Goal: Information Seeking & Learning: Learn about a topic

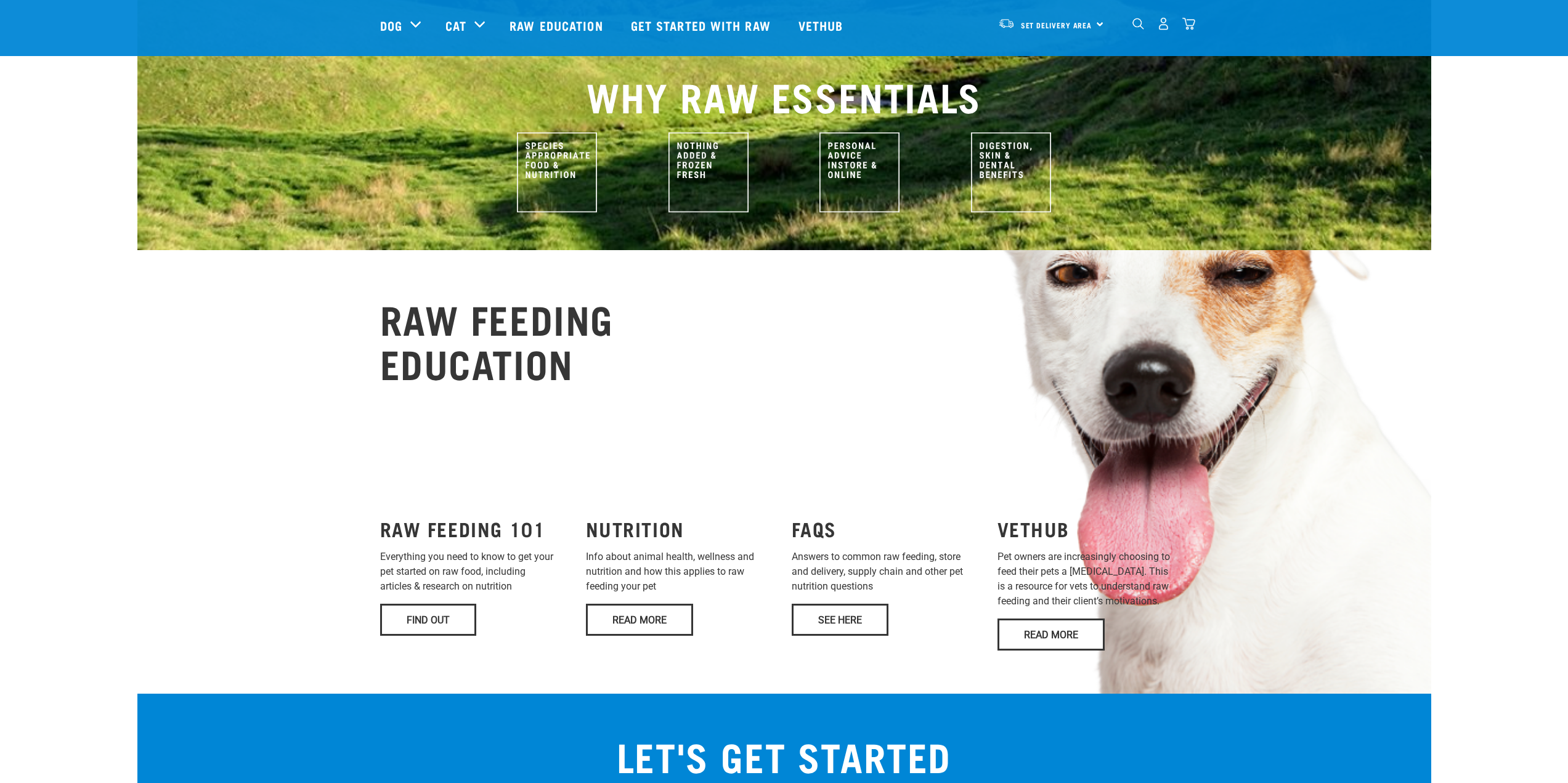
scroll to position [616, 0]
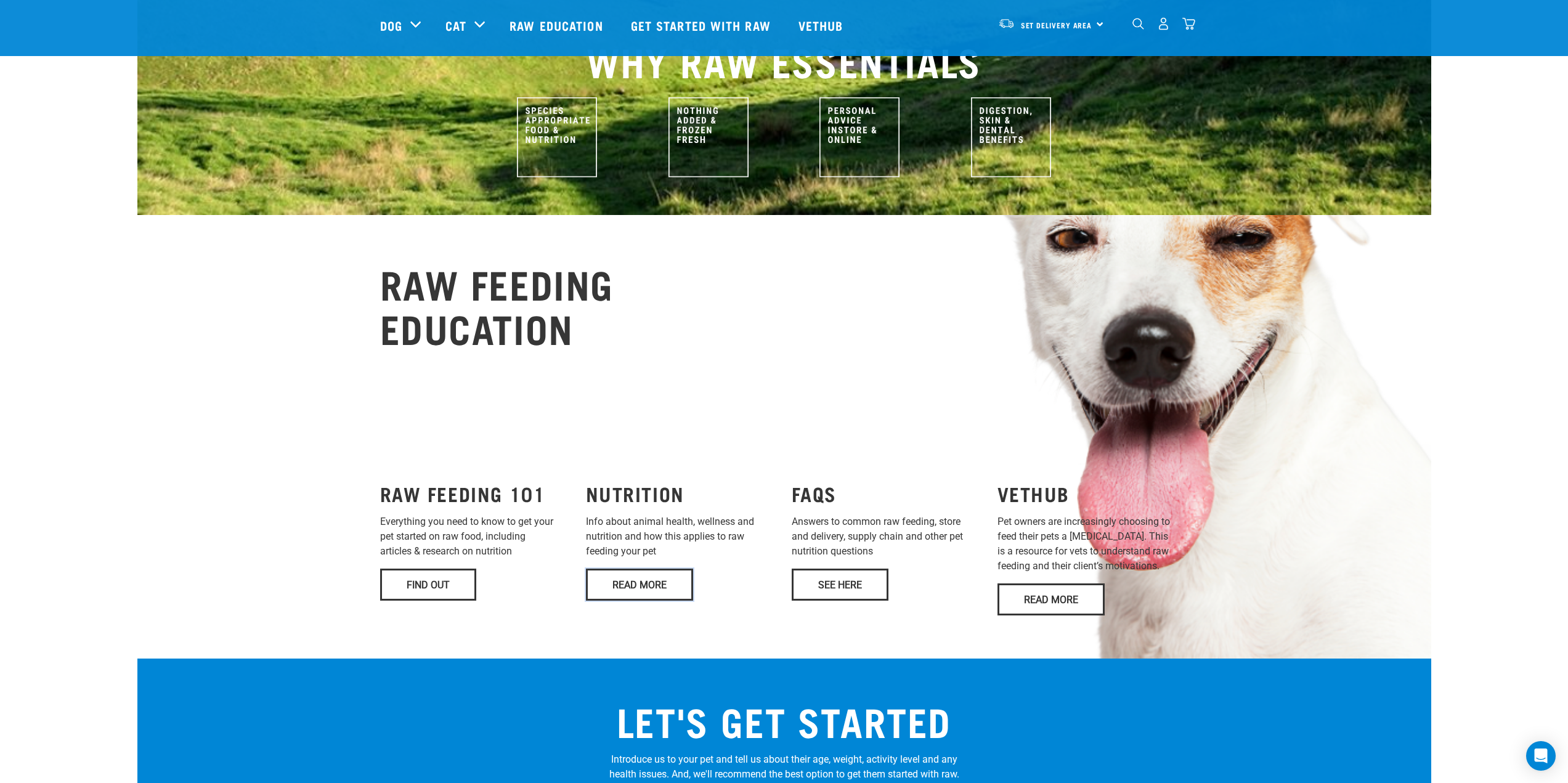
click at [671, 568] on link "Read More" at bounding box center [639, 585] width 107 height 32
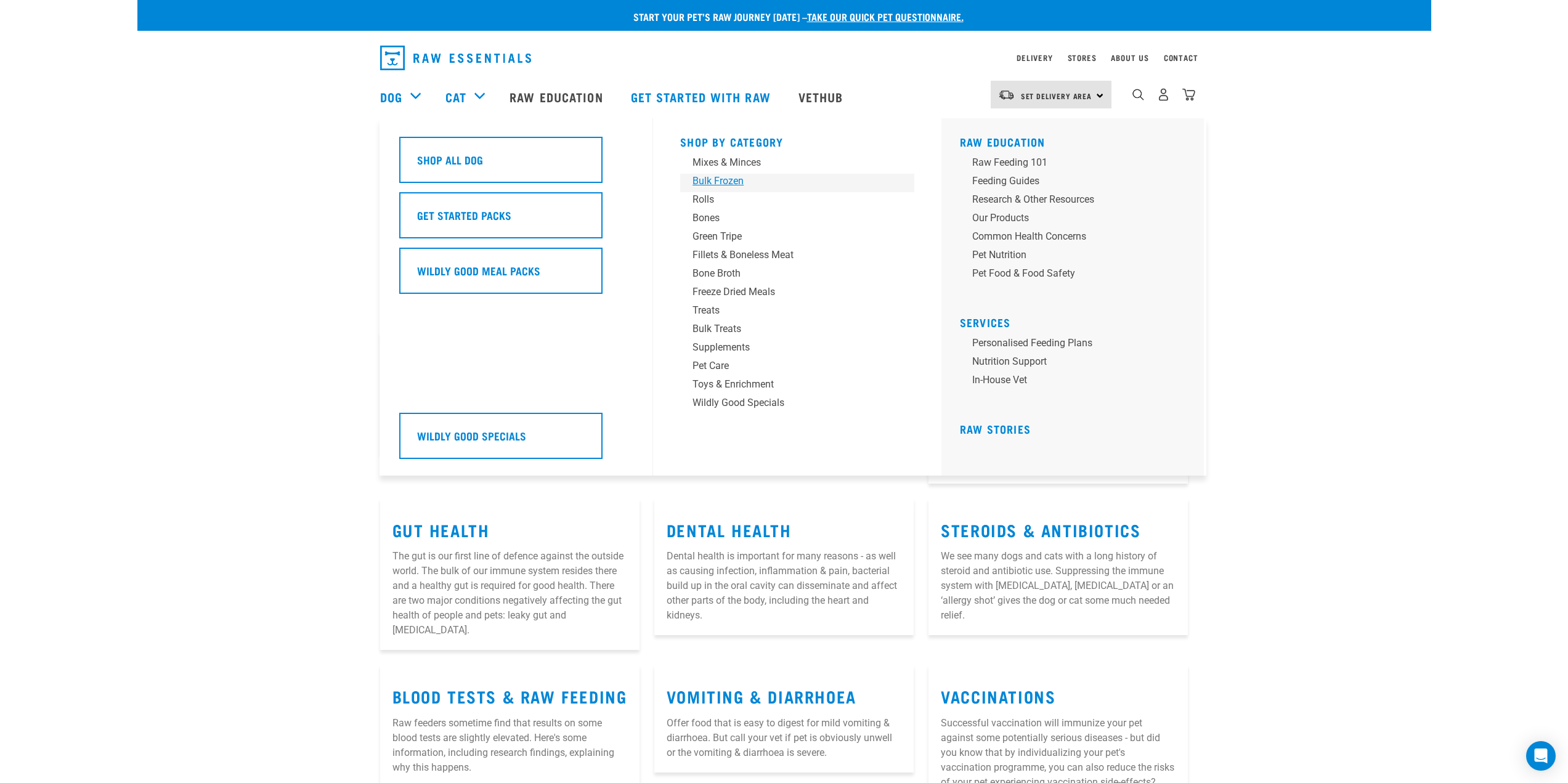
click at [719, 184] on div "Bulk Frozen" at bounding box center [789, 181] width 192 height 15
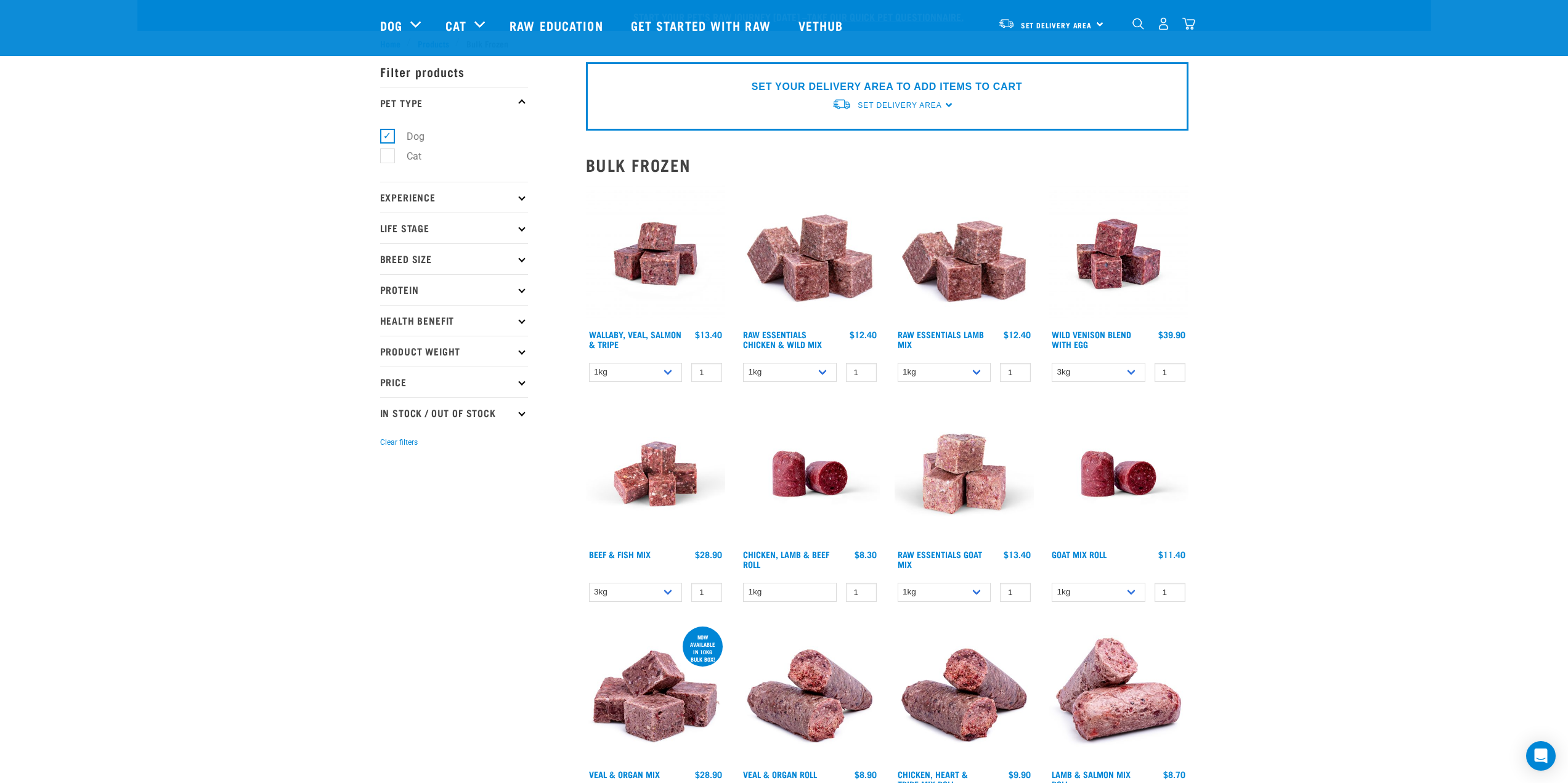
scroll to position [62, 0]
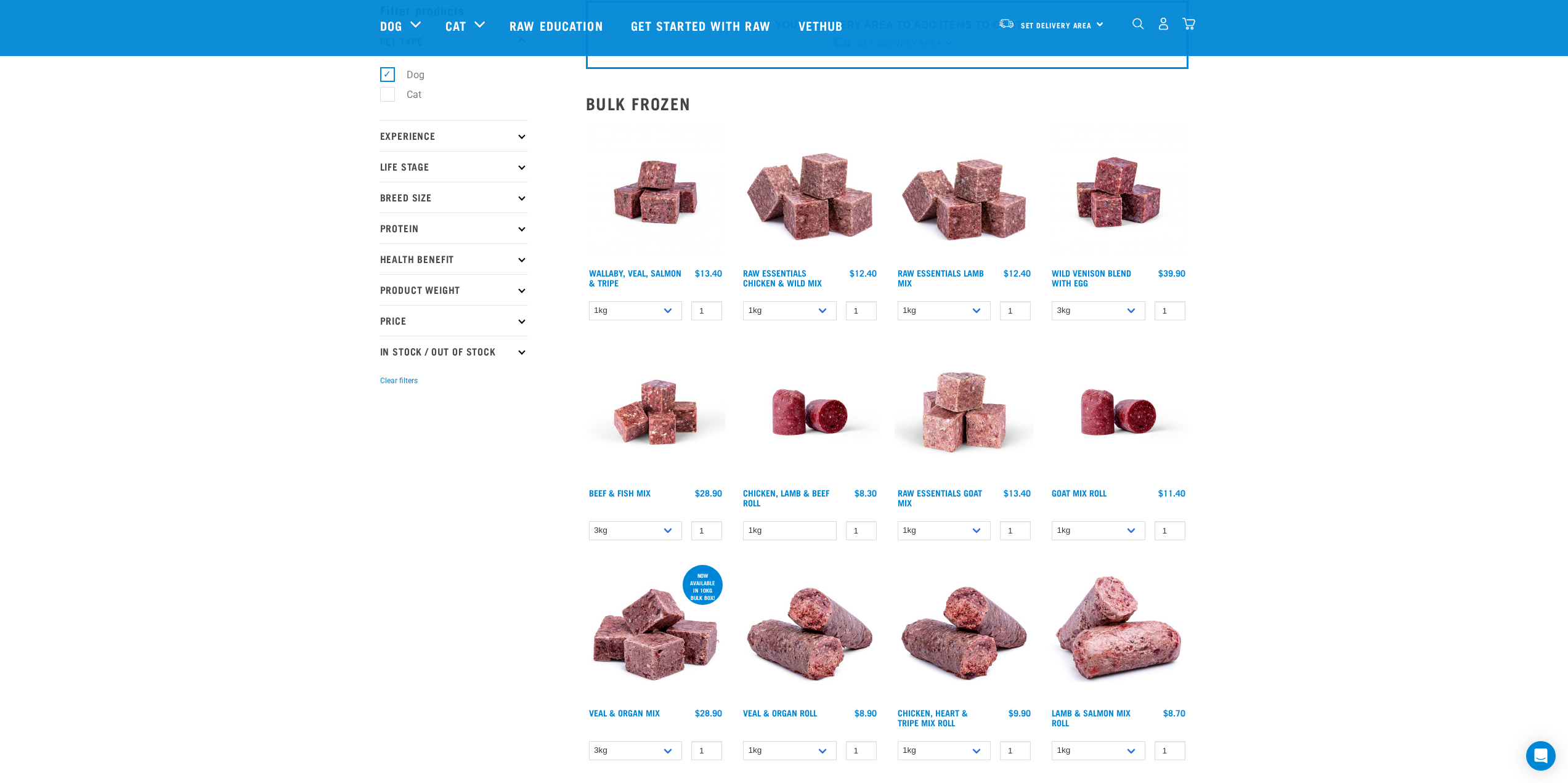
click at [822, 218] on img at bounding box center [810, 192] width 140 height 140
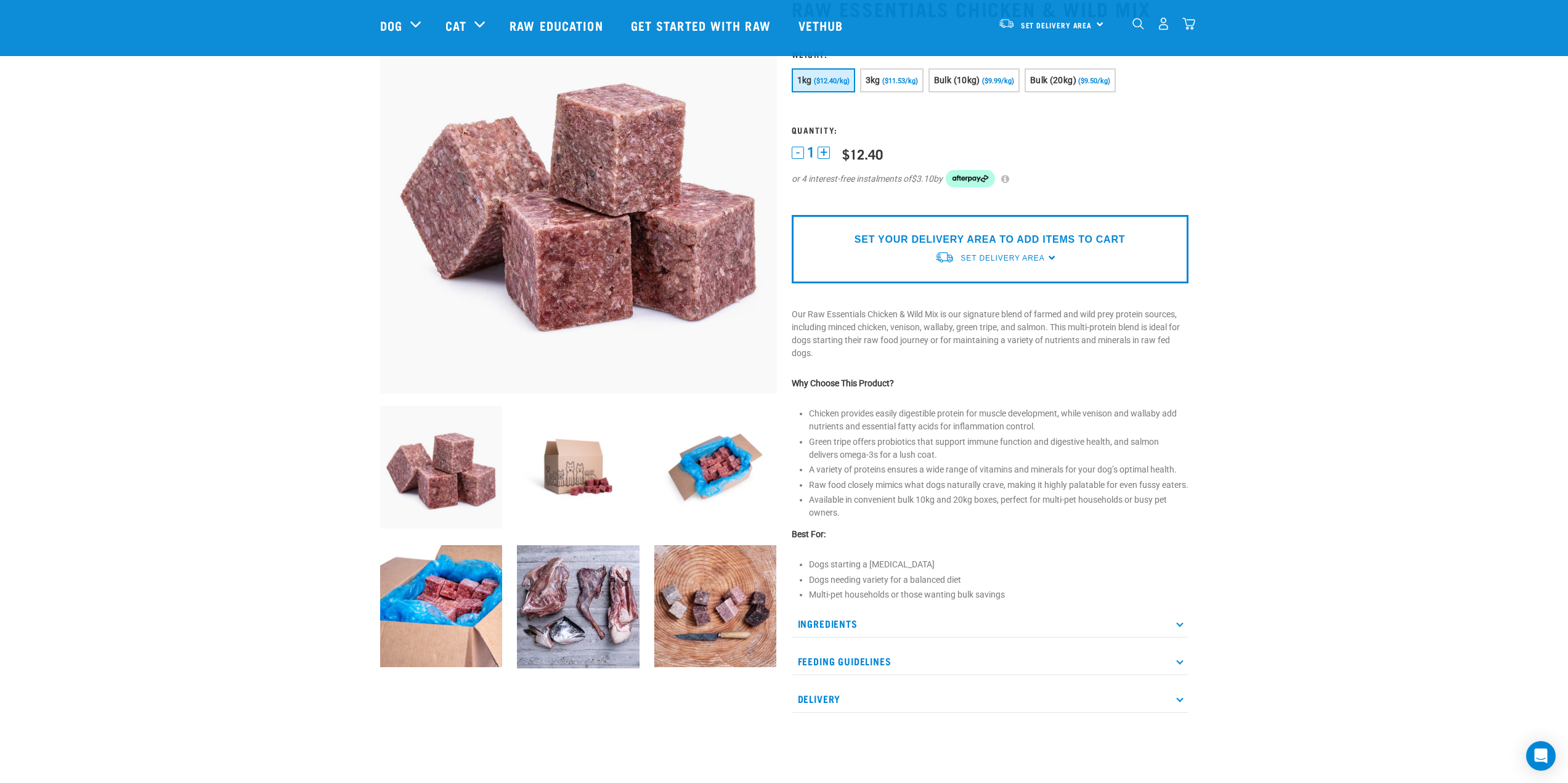
scroll to position [123, 0]
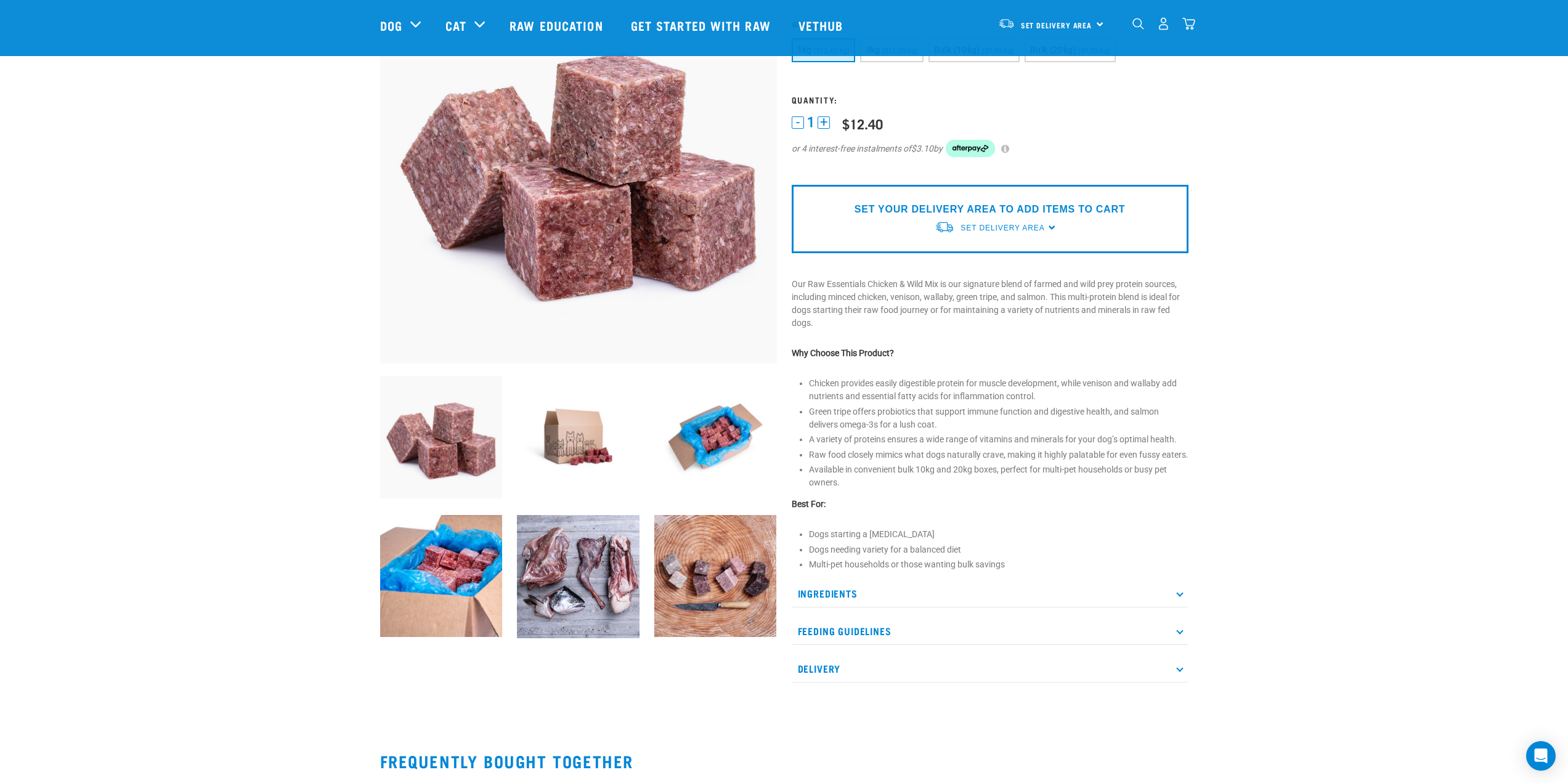
click at [886, 605] on p "Ingredients" at bounding box center [991, 593] width 397 height 28
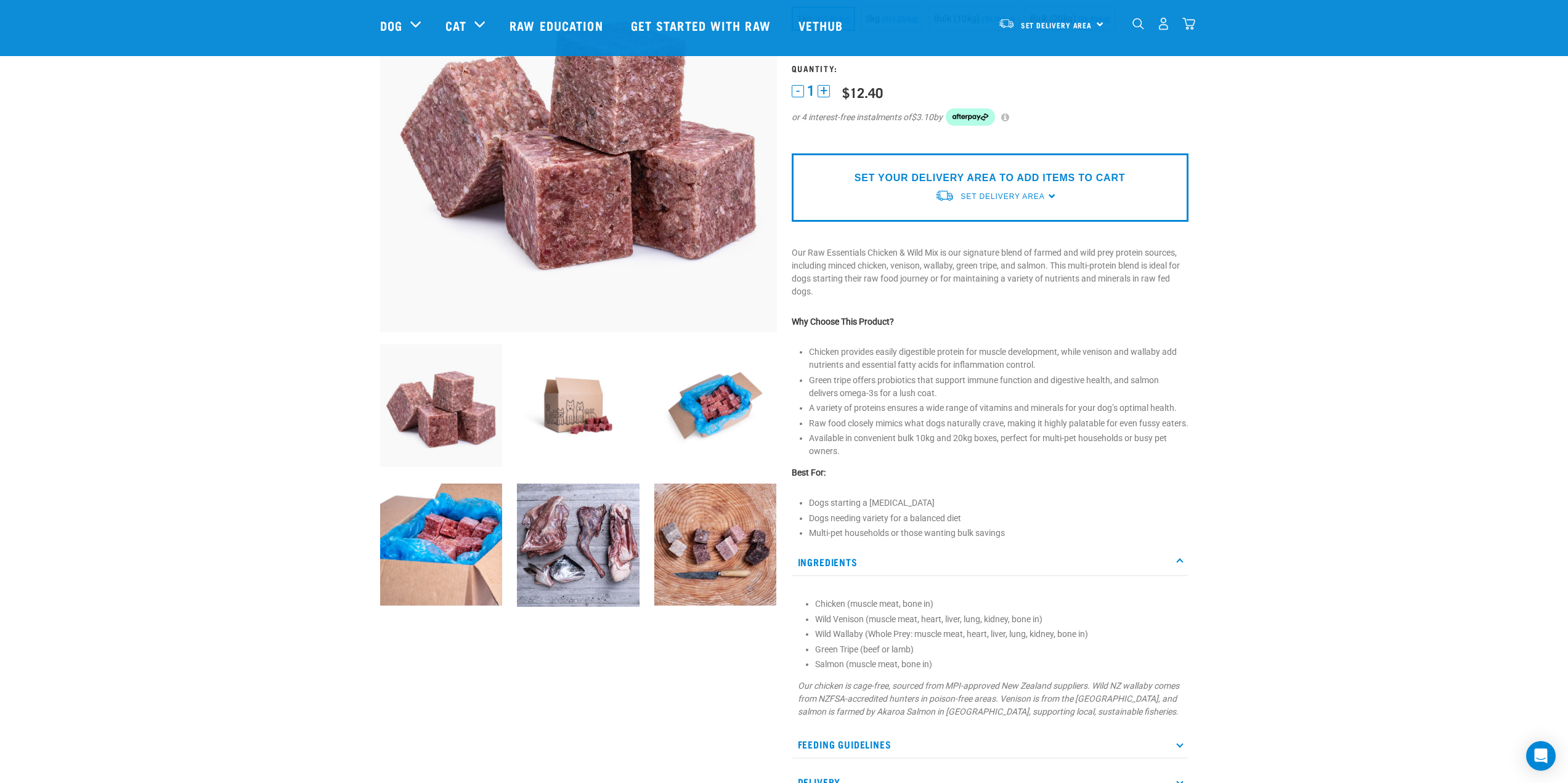
scroll to position [185, 0]
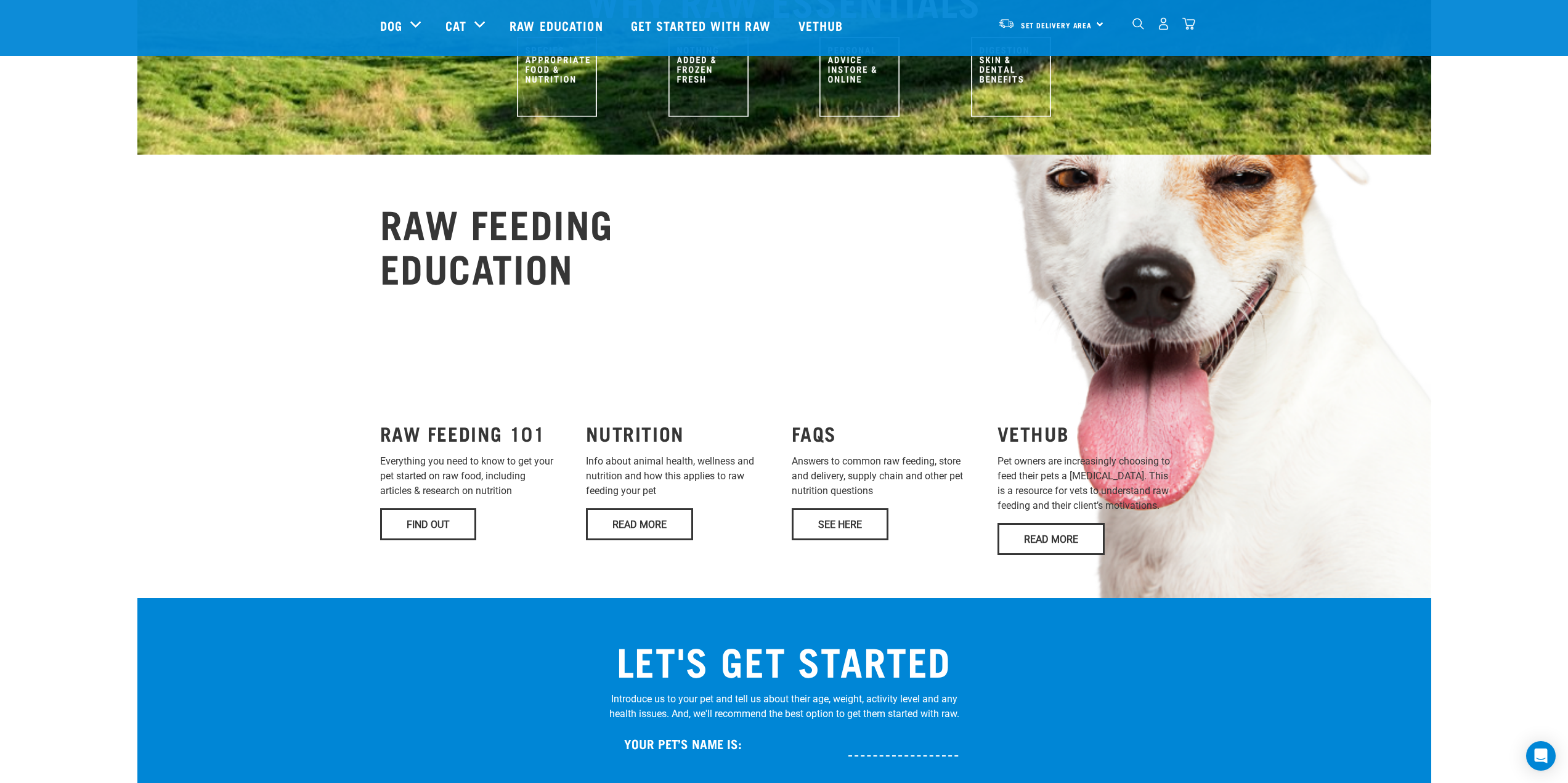
scroll to position [677, 0]
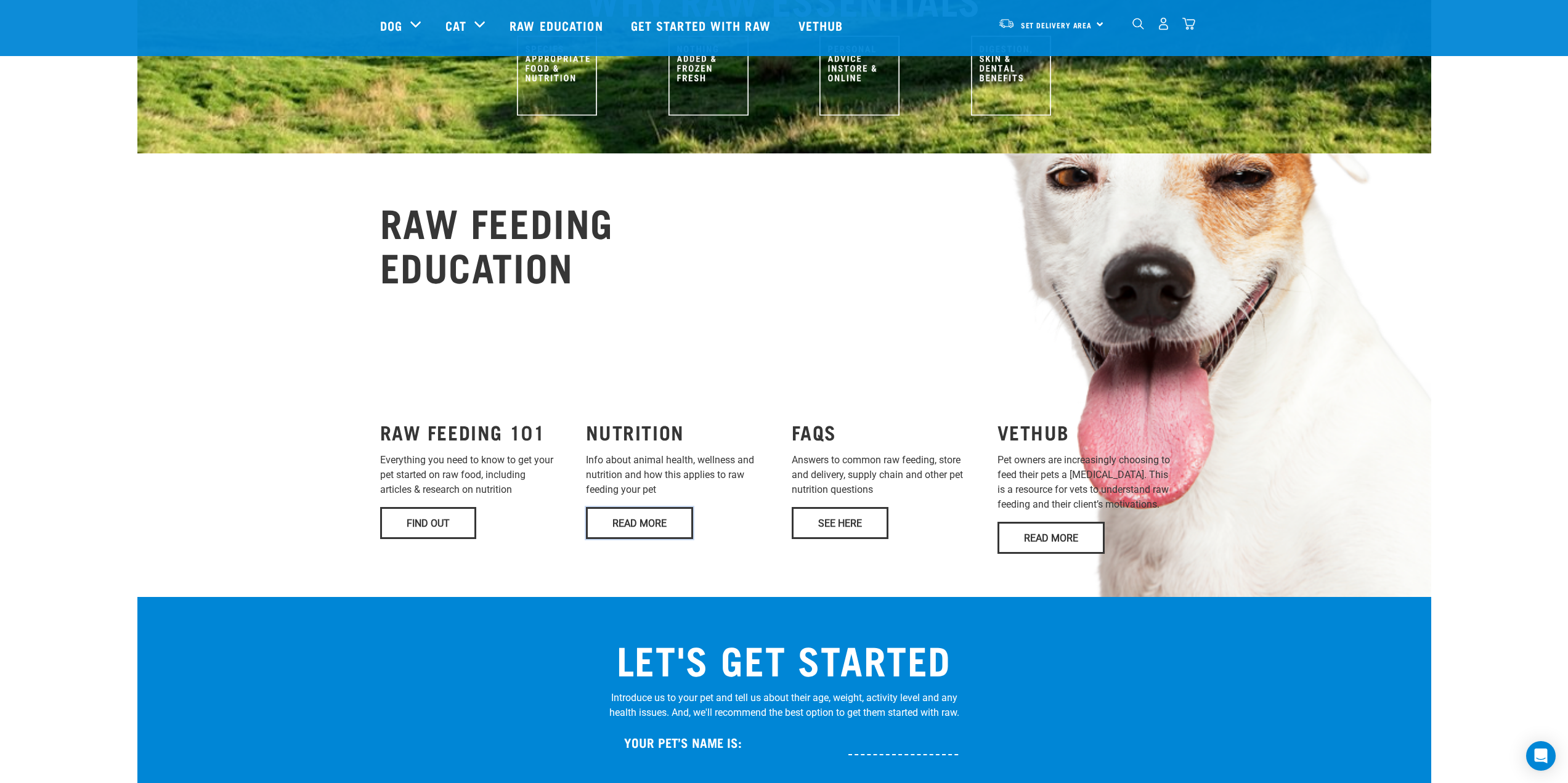
click at [631, 507] on link "Read More" at bounding box center [639, 523] width 107 height 32
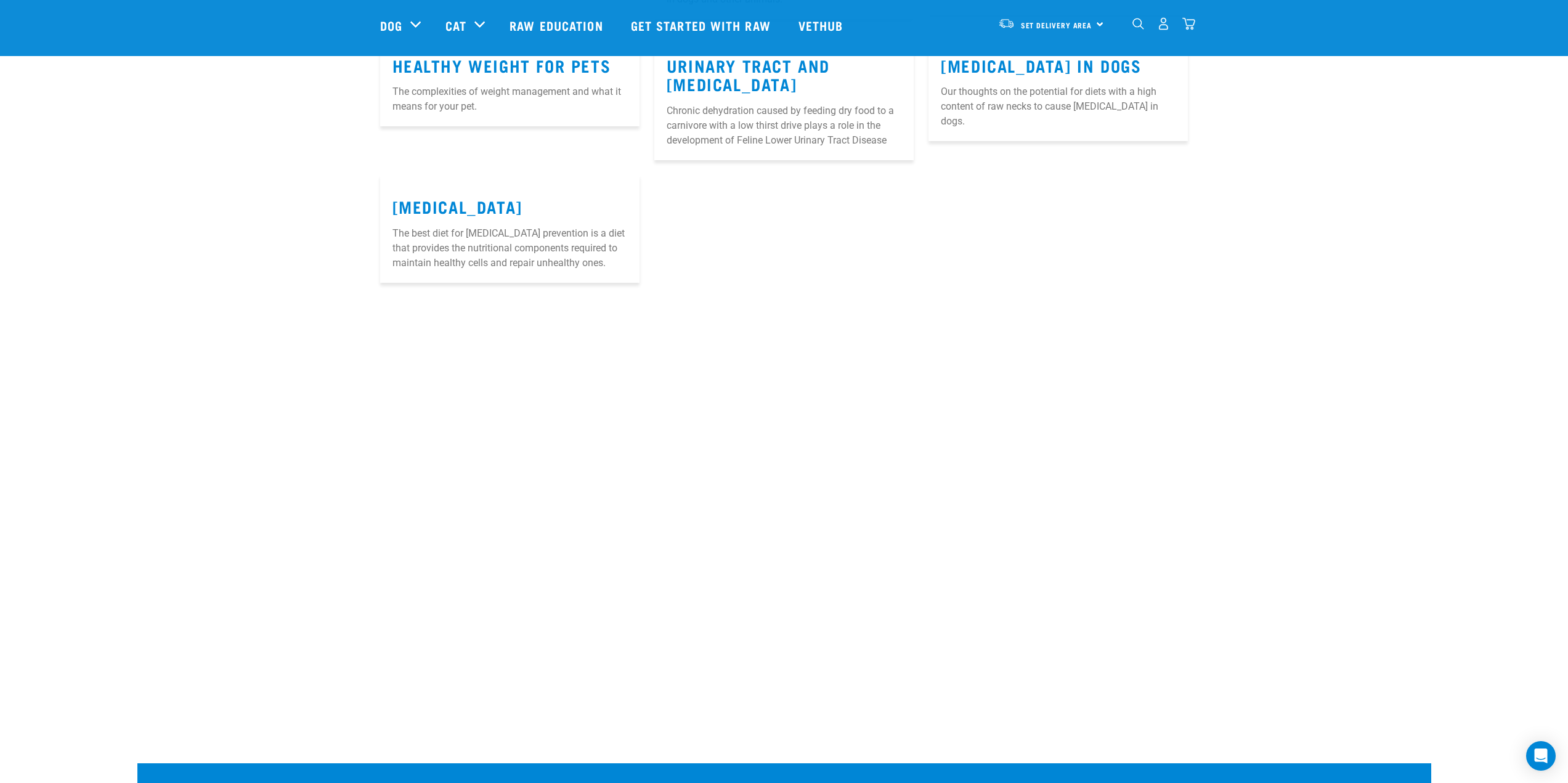
scroll to position [1109, 0]
